Goal: Navigation & Orientation: Find specific page/section

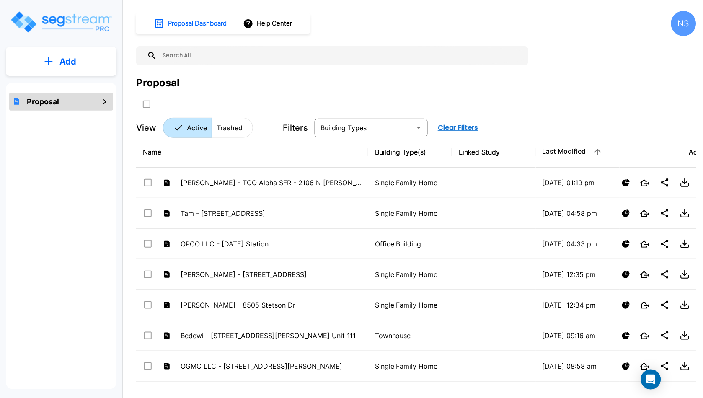
click at [80, 21] on img "mailbox folders" at bounding box center [61, 22] width 103 height 24
